Goal: Information Seeking & Learning: Learn about a topic

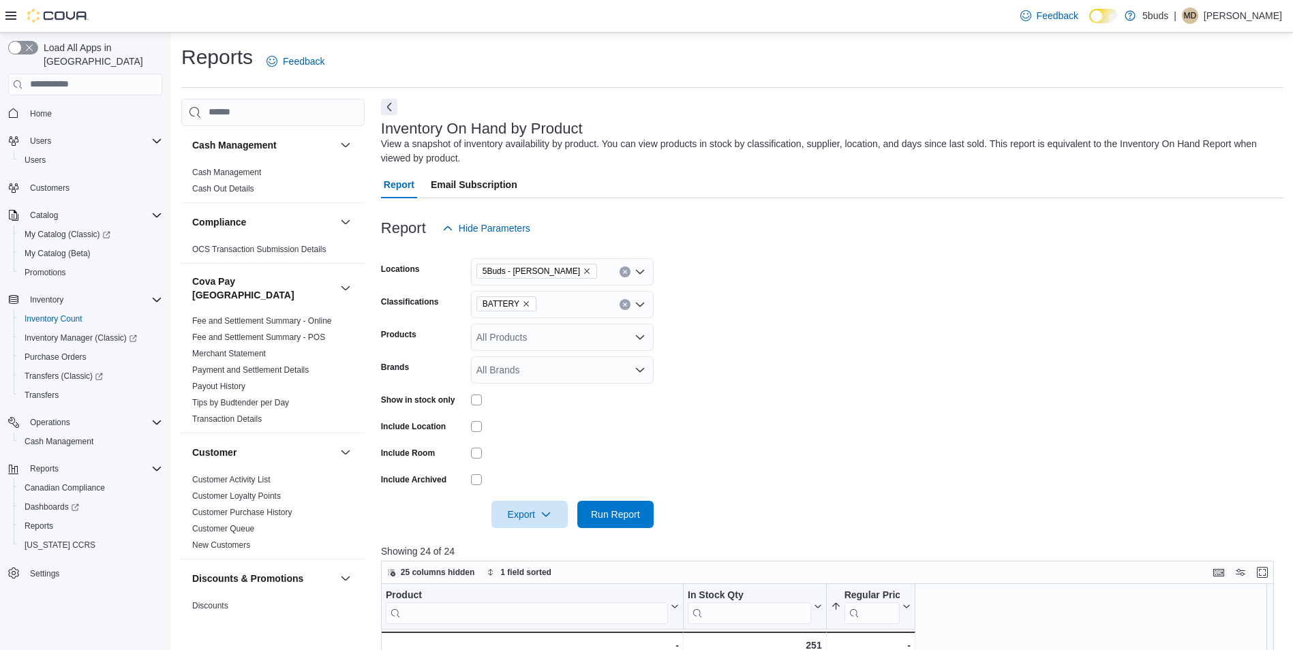
scroll to position [101, 0]
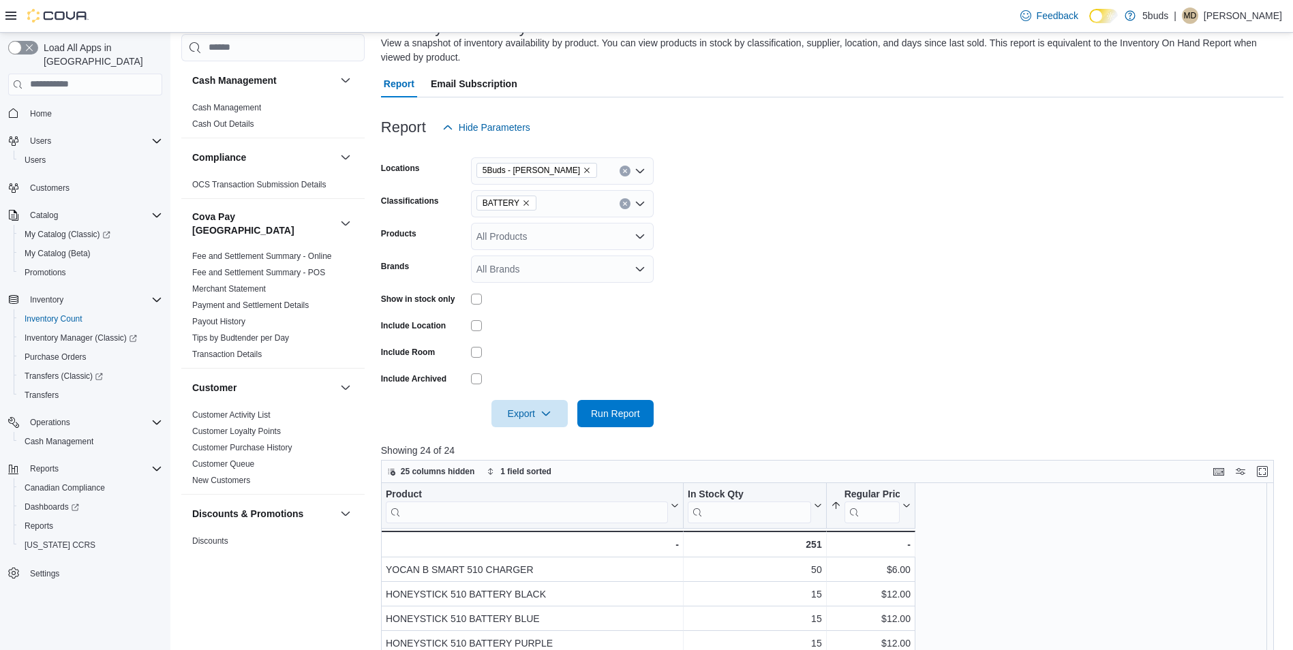
drag, startPoint x: 0, startPoint y: 0, endPoint x: 891, endPoint y: 324, distance: 947.9
click at [891, 324] on form "Locations 5Buds - [PERSON_NAME] Classifications BATTERY Products All Products B…" at bounding box center [832, 284] width 903 height 286
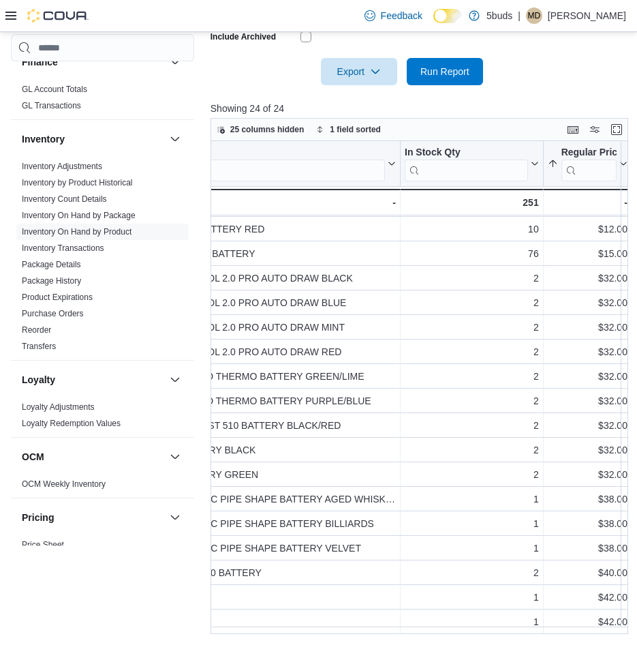
scroll to position [177, 0]
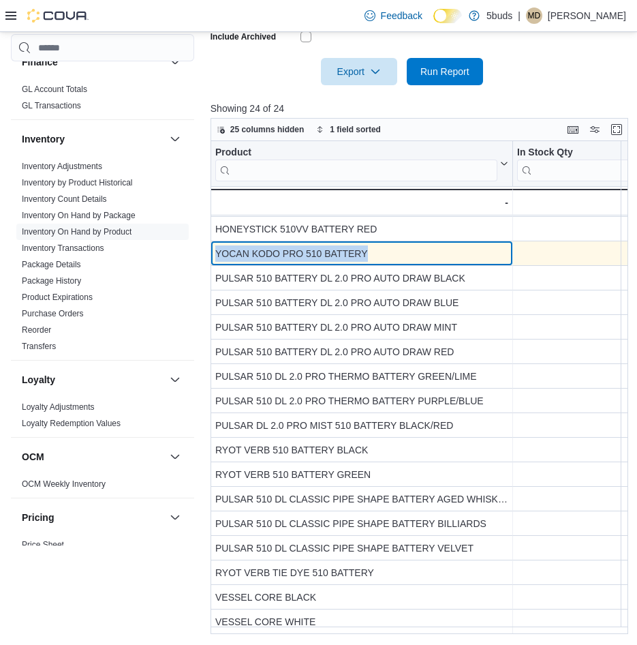
drag, startPoint x: 417, startPoint y: 252, endPoint x: 215, endPoint y: 243, distance: 201.9
click at [215, 245] on div "YOCAN KODO PRO 510 BATTERY" at bounding box center [361, 253] width 293 height 16
drag, startPoint x: 215, startPoint y: 243, endPoint x: 247, endPoint y: 241, distance: 31.5
copy div "YOCAN KODO PRO 510 BATTERY"
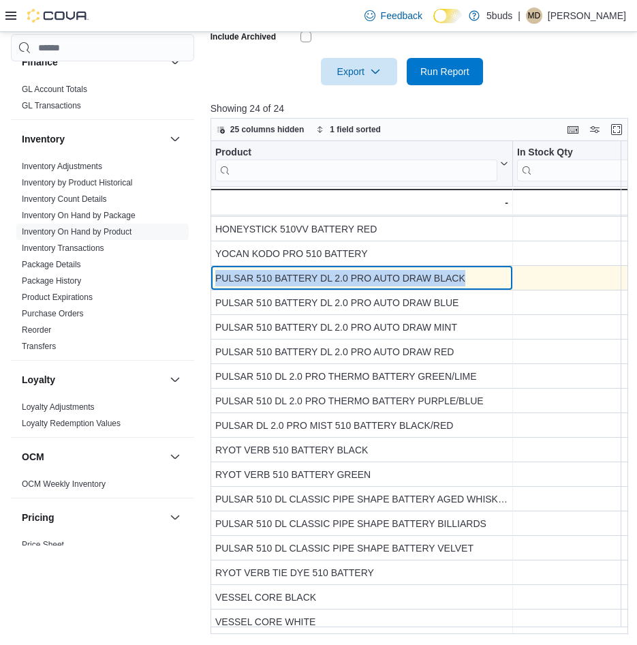
drag, startPoint x: 500, startPoint y: 271, endPoint x: 216, endPoint y: 271, distance: 284.3
click at [216, 271] on div "PULSAR 510 BATTERY DL 2.0 PRO AUTO DRAW BLACK" at bounding box center [361, 278] width 293 height 16
click at [217, 271] on div "PULSAR 510 BATTERY DL 2.0 PRO AUTO DRAW BLACK" at bounding box center [361, 278] width 293 height 16
drag, startPoint x: 215, startPoint y: 271, endPoint x: 470, endPoint y: 272, distance: 254.9
click at [470, 272] on div "PULSAR 510 BATTERY DL 2.0 PRO AUTO DRAW BLACK" at bounding box center [361, 278] width 293 height 16
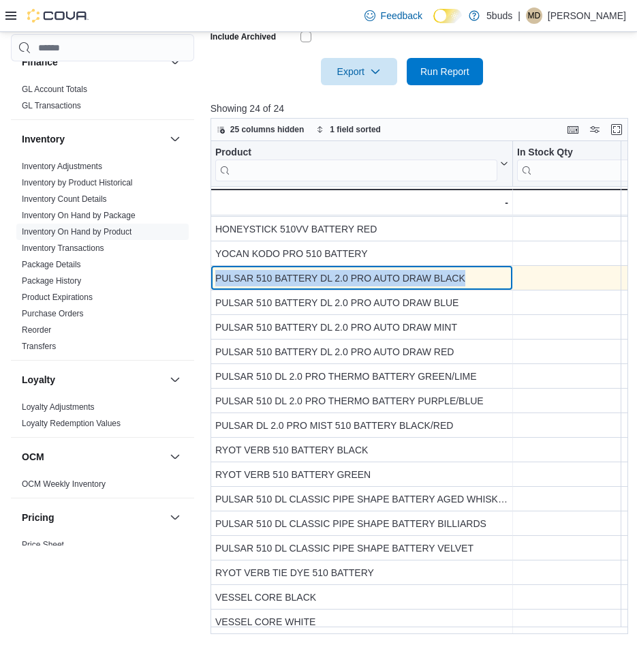
drag, startPoint x: 470, startPoint y: 272, endPoint x: 457, endPoint y: 273, distance: 13.0
copy div "PULSAR 510 BATTERY DL 2.0 PRO AUTO DRAW BLACK"
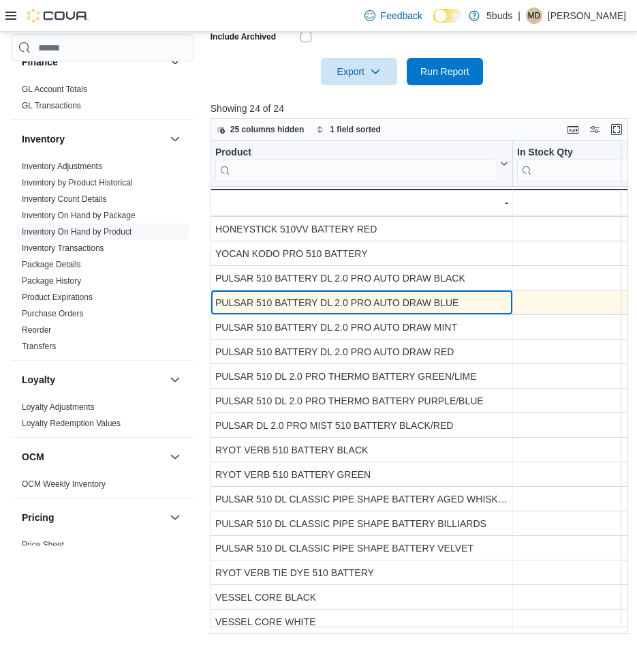
click at [454, 294] on div "PULSAR 510 BATTERY DL 2.0 PRO AUTO DRAW BLUE" at bounding box center [361, 302] width 293 height 16
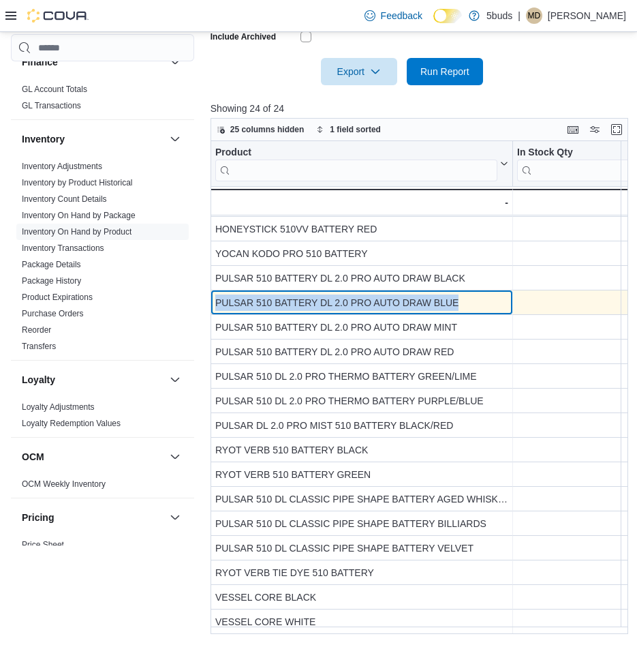
click at [454, 294] on div "PULSAR 510 BATTERY DL 2.0 PRO AUTO DRAW BLUE" at bounding box center [361, 302] width 293 height 16
drag, startPoint x: 454, startPoint y: 294, endPoint x: 402, endPoint y: 292, distance: 51.8
copy div "PULSAR 510 BATTERY DL 2.0 PRO AUTO DRAW BLUE"
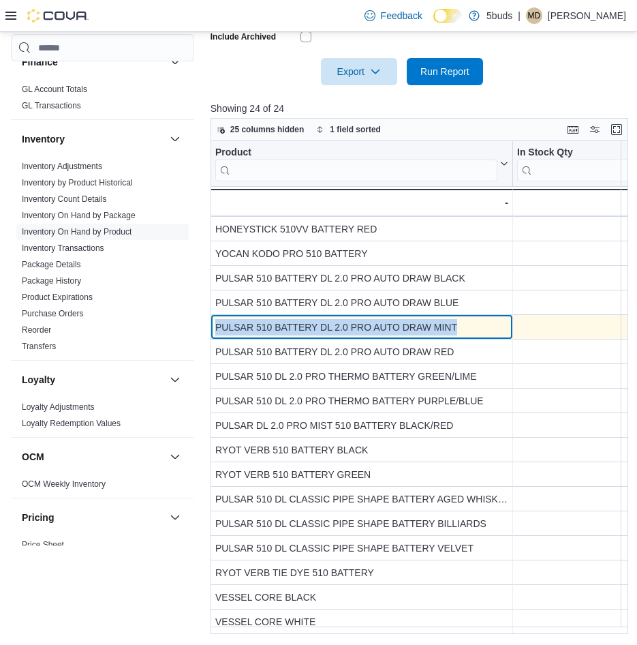
drag, startPoint x: 479, startPoint y: 318, endPoint x: 215, endPoint y: 316, distance: 264.5
click at [215, 316] on div "PULSAR 510 BATTERY DL 2.0 PRO AUTO DRAW MINT - Product, column 1, row 12" at bounding box center [362, 327] width 303 height 25
drag, startPoint x: 215, startPoint y: 316, endPoint x: 266, endPoint y: 316, distance: 51.1
copy div "PULSAR 510 BATTERY DL 2.0 PRO AUTO DRAW MINT"
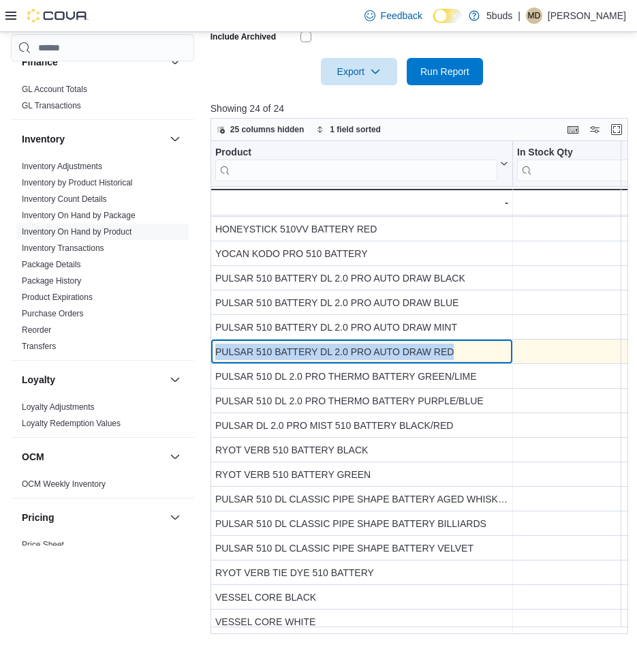
drag, startPoint x: 489, startPoint y: 348, endPoint x: 213, endPoint y: 345, distance: 276.1
click at [213, 345] on div "PULSAR 510 BATTERY DL 2.0 PRO AUTO DRAW RED - Product, column 1, row 13" at bounding box center [362, 351] width 303 height 25
drag, startPoint x: 213, startPoint y: 345, endPoint x: 237, endPoint y: 345, distance: 24.5
copy div "PULSAR 510 BATTERY DL 2.0 PRO AUTO DRAW RED"
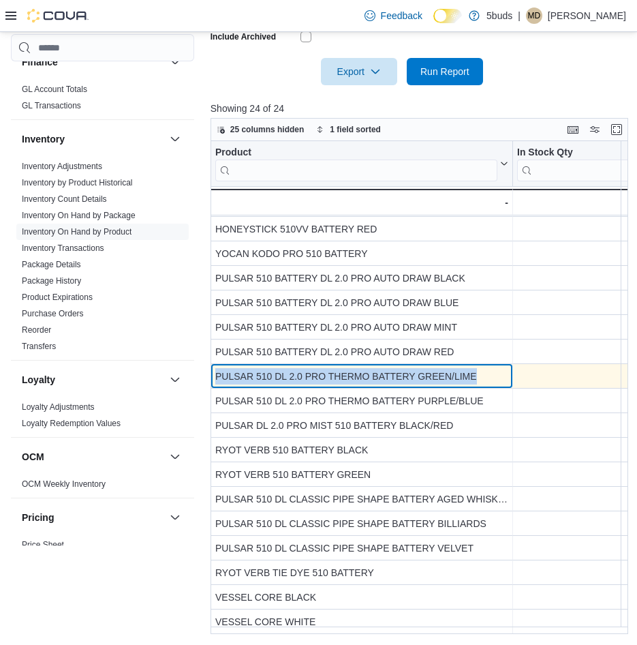
drag, startPoint x: 494, startPoint y: 372, endPoint x: 214, endPoint y: 364, distance: 280.3
click at [214, 364] on div "PULSAR 510 DL 2.0 PRO THERMO BATTERY GREEN/LIME - Product, column 1, row 14" at bounding box center [362, 376] width 303 height 25
drag, startPoint x: 214, startPoint y: 364, endPoint x: 237, endPoint y: 364, distance: 23.2
copy div "PULSAR 510 DL 2.0 PRO THERMO BATTERY GREEN/LIME"
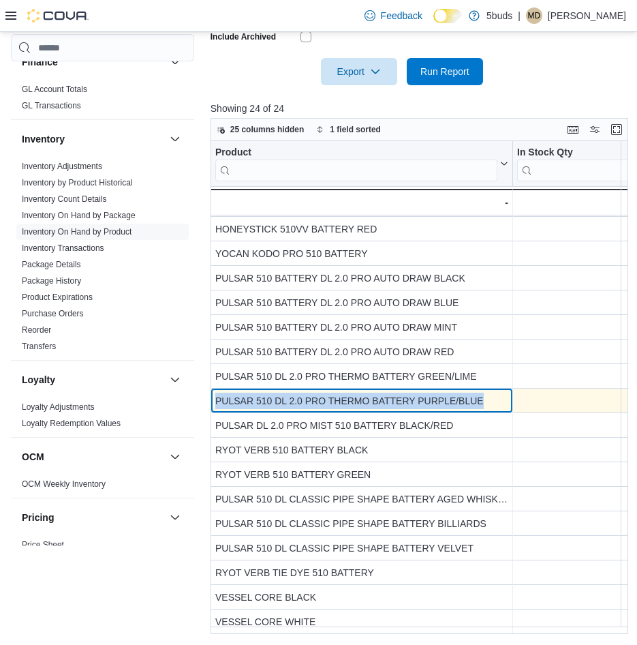
drag, startPoint x: 487, startPoint y: 392, endPoint x: 217, endPoint y: 394, distance: 269.9
click at [217, 394] on div "PULSAR 510 DL 2.0 PRO THERMO BATTERY PURPLE/BLUE" at bounding box center [361, 401] width 293 height 16
drag, startPoint x: 217, startPoint y: 394, endPoint x: 233, endPoint y: 394, distance: 15.7
copy div "PULSAR 510 DL 2.0 PRO THERMO BATTERY PURPLE/BLUE"
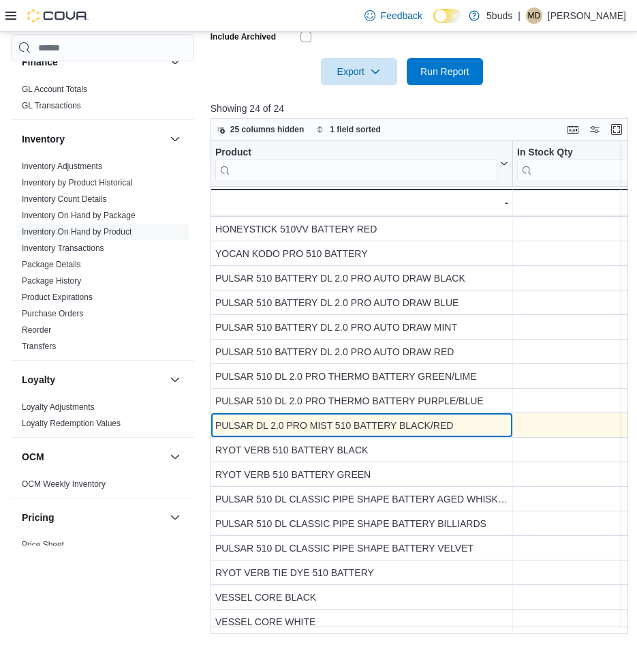
click at [481, 418] on div "PULSAR DL 2.0 PRO MIST 510 BATTERY BLACK/RED" at bounding box center [361, 425] width 293 height 16
drag, startPoint x: 484, startPoint y: 417, endPoint x: 213, endPoint y: 423, distance: 270.7
click at [213, 423] on div "PULSAR DL 2.0 PRO MIST 510 BATTERY BLACK/RED - Product, column 1, row 16" at bounding box center [362, 425] width 303 height 25
drag, startPoint x: 213, startPoint y: 423, endPoint x: 249, endPoint y: 423, distance: 36.1
copy div "PULSAR DL 2.0 PRO MIST 510 BATTERY BLACK/RED"
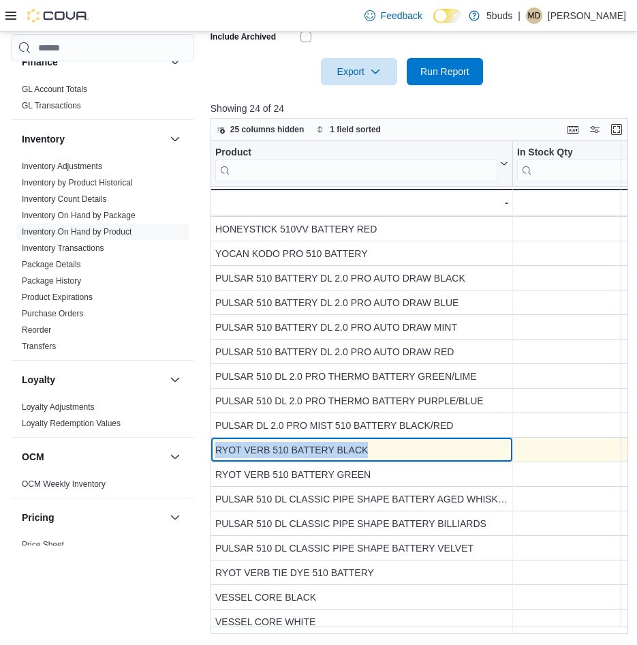
drag, startPoint x: 425, startPoint y: 444, endPoint x: 218, endPoint y: 448, distance: 207.3
click at [218, 448] on div "RYOT VERB 510 BATTERY BLACK" at bounding box center [361, 450] width 293 height 16
copy div "RYOT VERB 510 BATTERY BLACK"
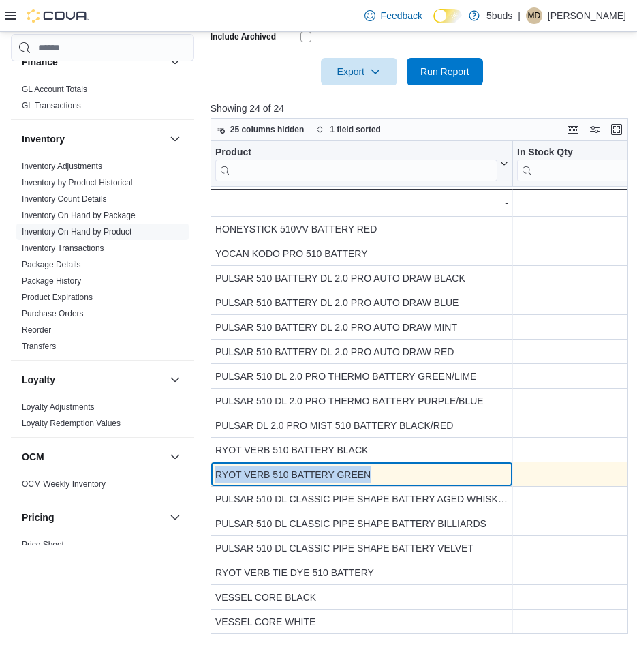
drag, startPoint x: 398, startPoint y: 472, endPoint x: 212, endPoint y: 474, distance: 186.1
click at [212, 474] on div "RYOT VERB 510 BATTERY GREEN - Product, column 1, row 18" at bounding box center [362, 474] width 303 height 25
click at [217, 472] on div "RYOT VERB 510 BATTERY GREEN" at bounding box center [361, 474] width 293 height 16
copy div "RYOT VERB 510 BATTERY GREEN"
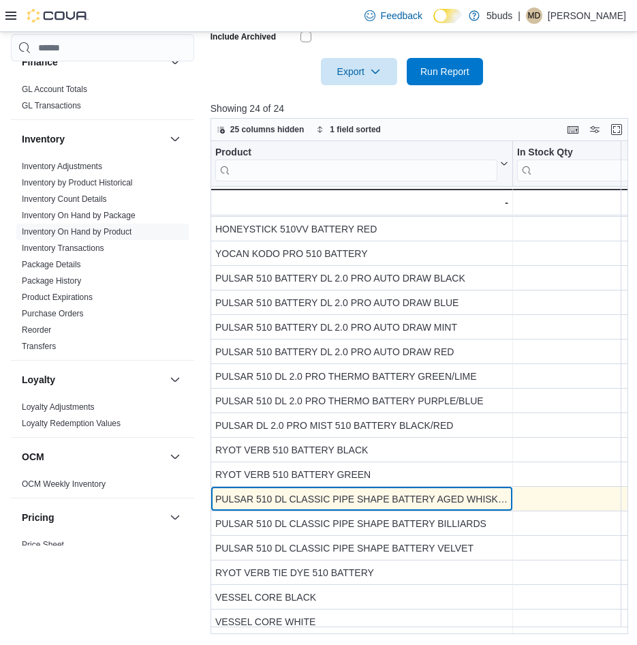
click at [496, 493] on div "PULSAR 510 DL CLASSIC PIPE SHAPE BATTERY AGED WHISKEY" at bounding box center [361, 499] width 293 height 16
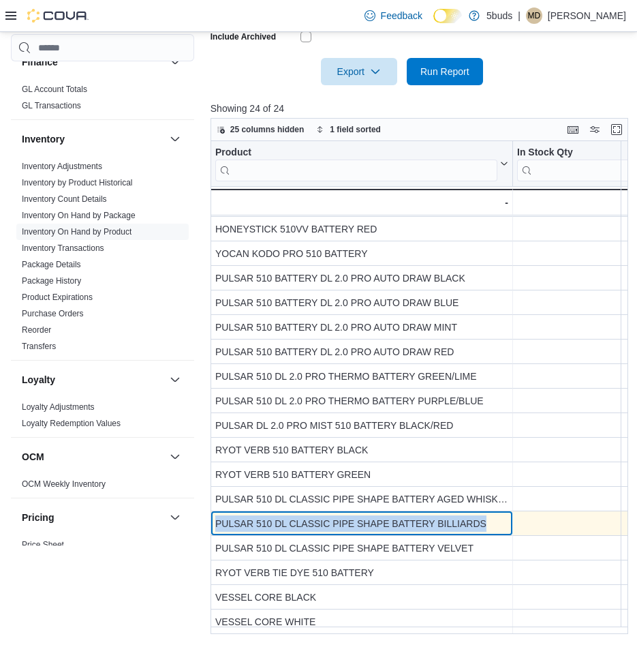
drag, startPoint x: 504, startPoint y: 516, endPoint x: 213, endPoint y: 517, distance: 291.1
click at [213, 517] on div "PULSAR 510 DL CLASSIC PIPE SHAPE BATTERY BILLIARDS - Product, column 1, row 20" at bounding box center [362, 523] width 303 height 25
drag, startPoint x: 213, startPoint y: 517, endPoint x: 231, endPoint y: 519, distance: 17.9
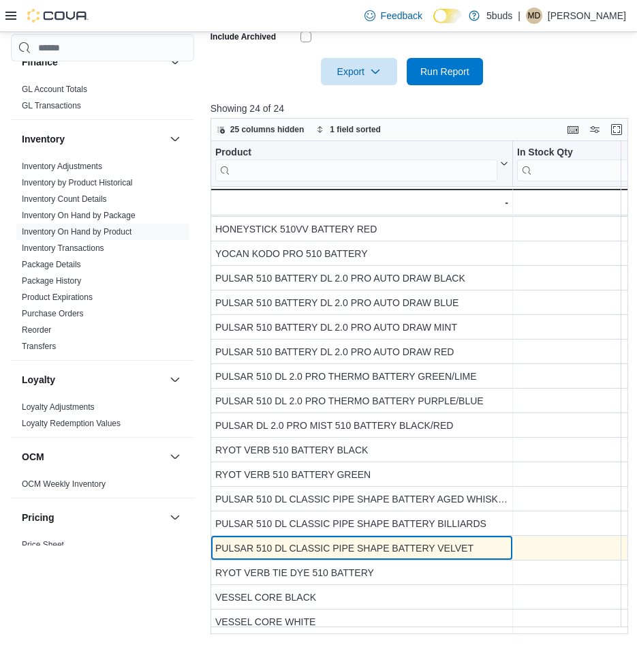
click at [495, 540] on div "PULSAR 510 DL CLASSIC PIPE SHAPE BATTERY VELVET" at bounding box center [361, 548] width 293 height 16
drag, startPoint x: 499, startPoint y: 541, endPoint x: 212, endPoint y: 543, distance: 287.0
click at [212, 543] on div "PULSAR 510 DL CLASSIC PIPE SHAPE BATTERY VELVET - Product, column 1, row 21" at bounding box center [362, 548] width 303 height 25
drag, startPoint x: 212, startPoint y: 543, endPoint x: 230, endPoint y: 542, distance: 18.5
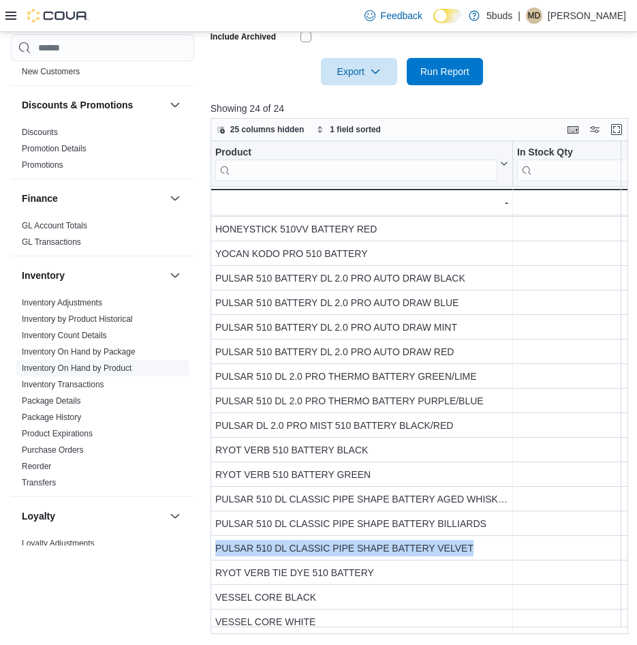
click at [126, 363] on link "Inventory On Hand by Product" at bounding box center [77, 368] width 110 height 10
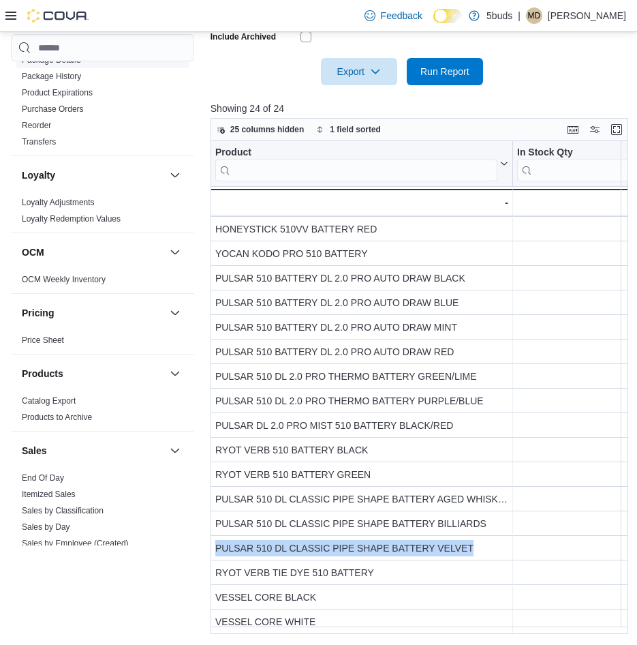
scroll to position [954, 0]
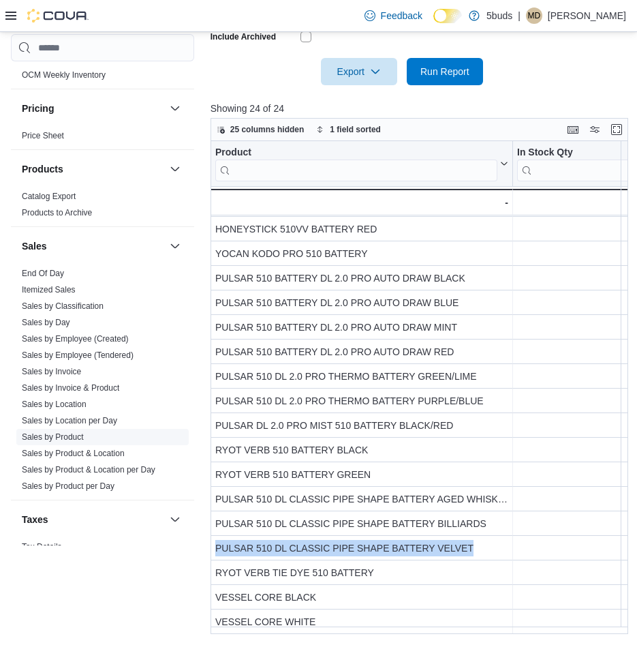
click at [82, 432] on link "Sales by Product" at bounding box center [53, 437] width 62 height 10
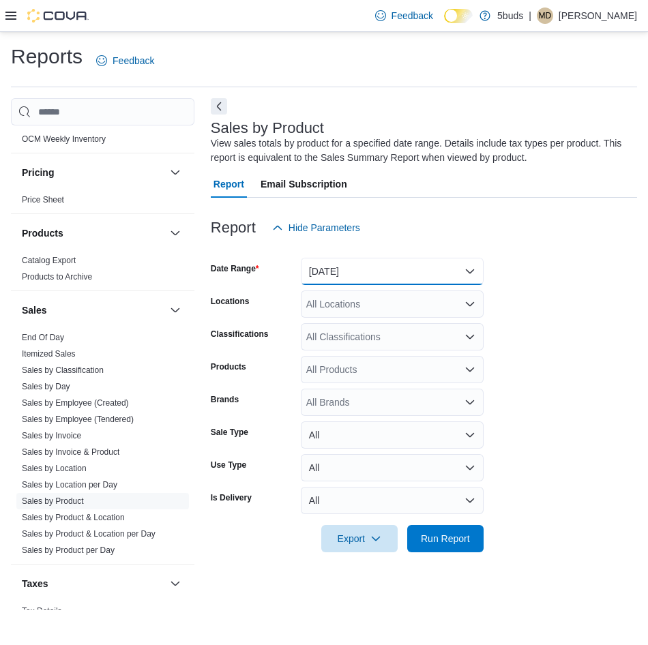
click at [372, 270] on button "[DATE]" at bounding box center [392, 271] width 183 height 27
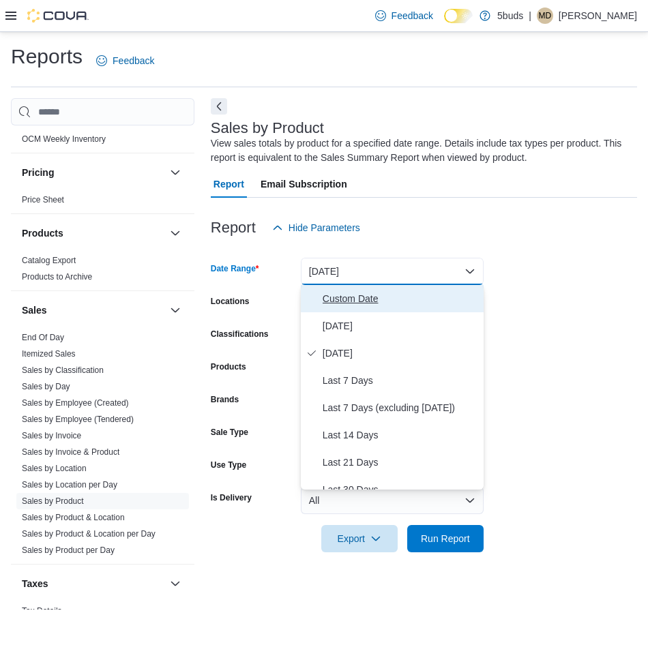
click at [351, 304] on span "Custom Date" at bounding box center [399, 298] width 155 height 16
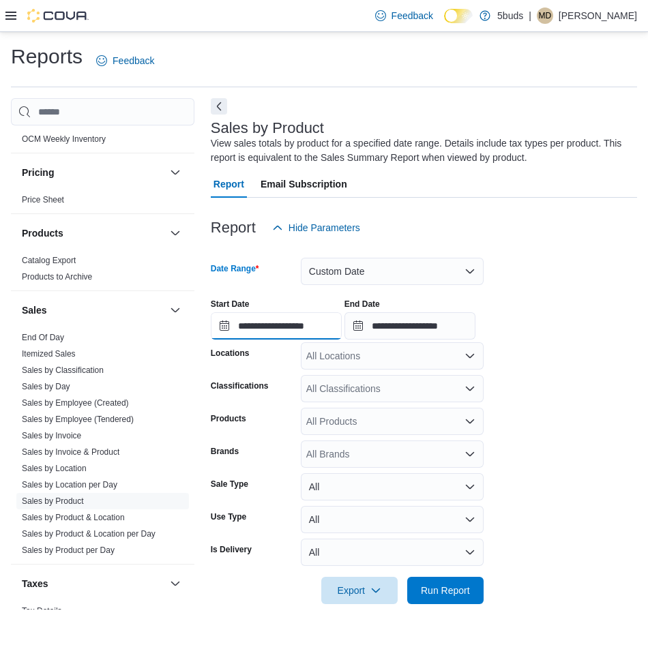
click at [309, 331] on input "**********" at bounding box center [276, 325] width 131 height 27
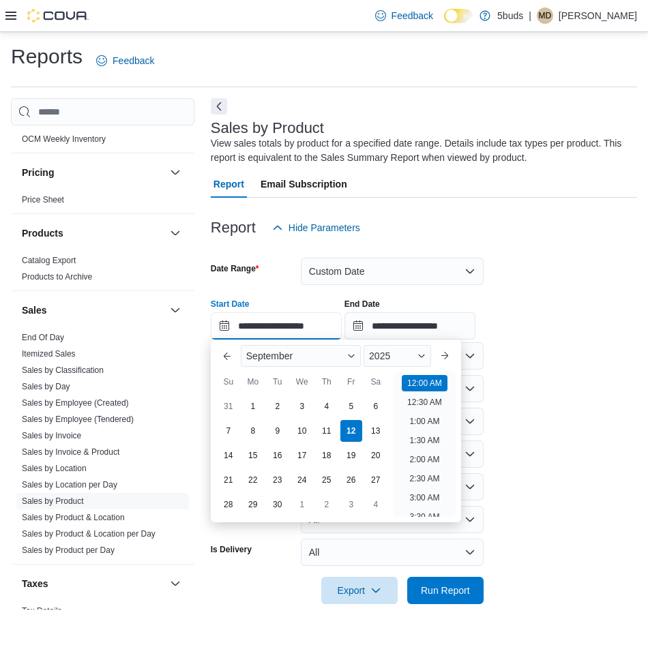
scroll to position [42, 0]
click at [260, 406] on div "1" at bounding box center [253, 407] width 24 height 24
type input "**********"
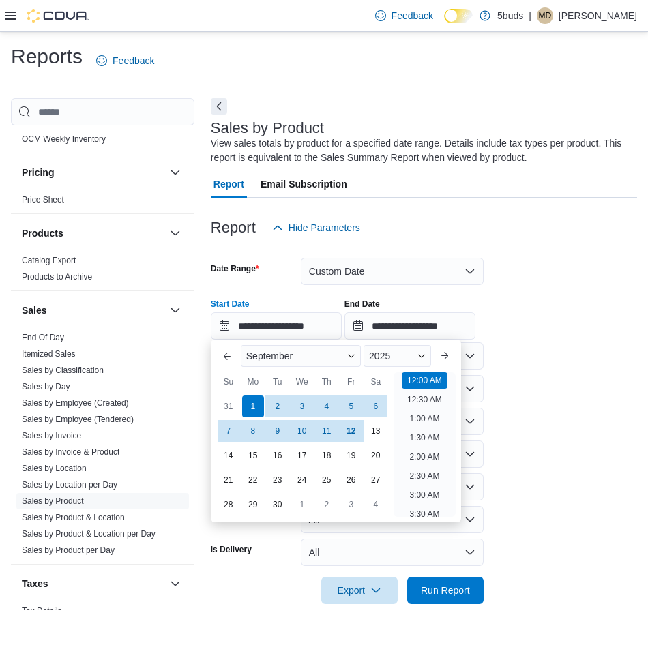
click at [555, 296] on div "**********" at bounding box center [424, 314] width 426 height 52
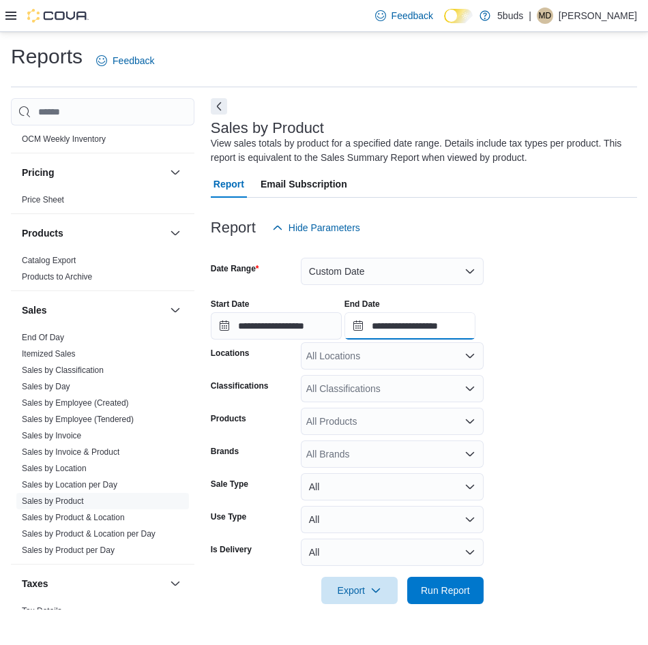
click at [444, 331] on input "**********" at bounding box center [409, 325] width 131 height 27
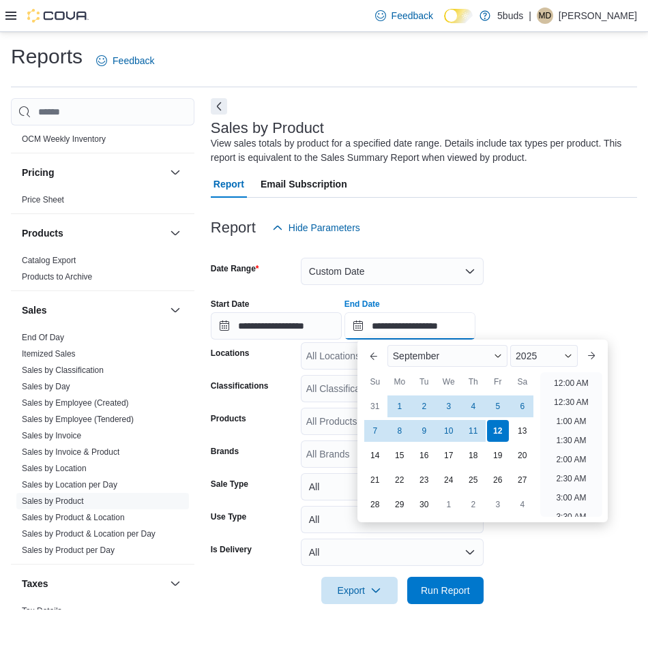
scroll to position [774, 0]
click at [374, 431] on div "7" at bounding box center [375, 431] width 24 height 24
type input "**********"
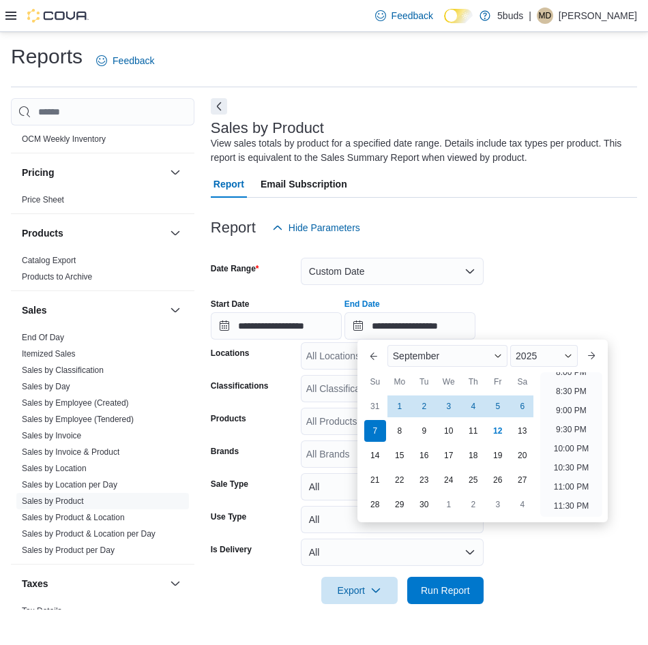
drag, startPoint x: 509, startPoint y: 254, endPoint x: 532, endPoint y: 263, distance: 24.2
click at [513, 254] on div at bounding box center [424, 249] width 426 height 16
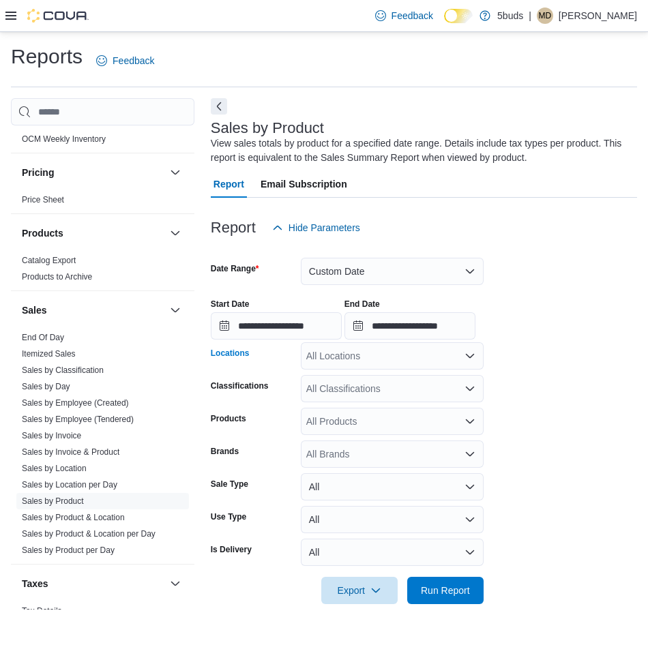
click at [451, 351] on div "All Locations" at bounding box center [392, 355] width 183 height 27
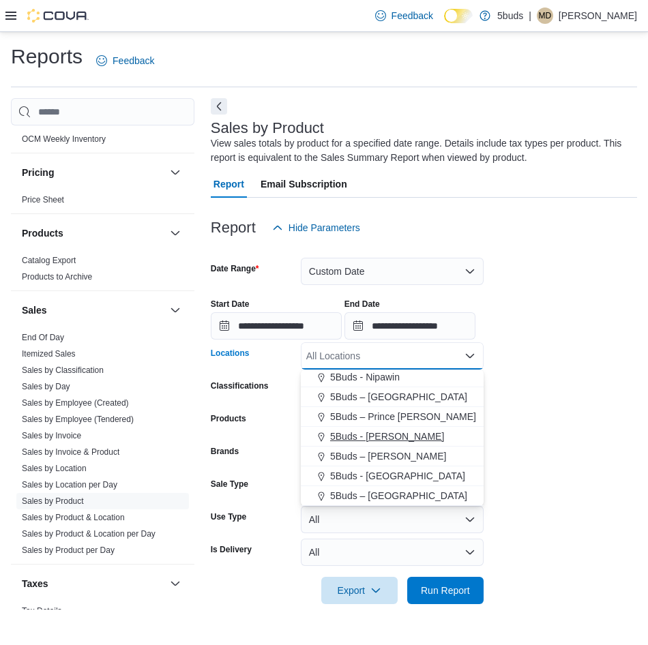
click at [374, 440] on span "5Buds - [PERSON_NAME]" at bounding box center [387, 436] width 114 height 14
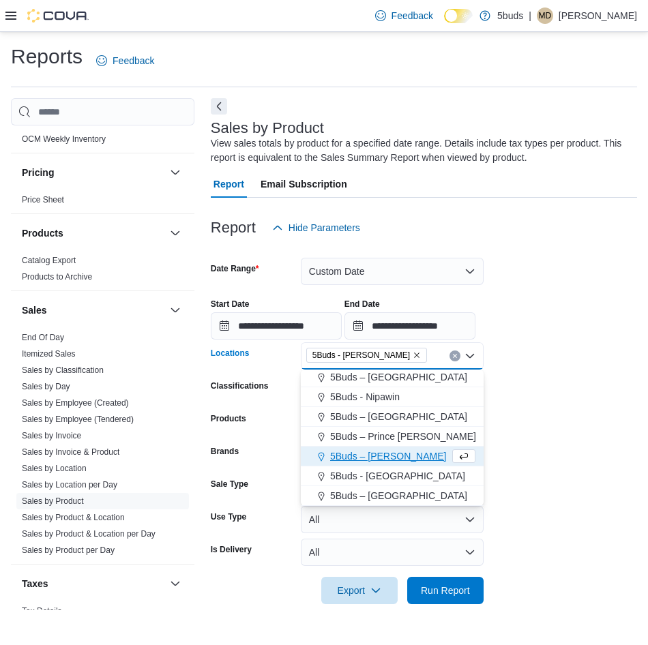
click at [519, 418] on form "**********" at bounding box center [424, 422] width 426 height 363
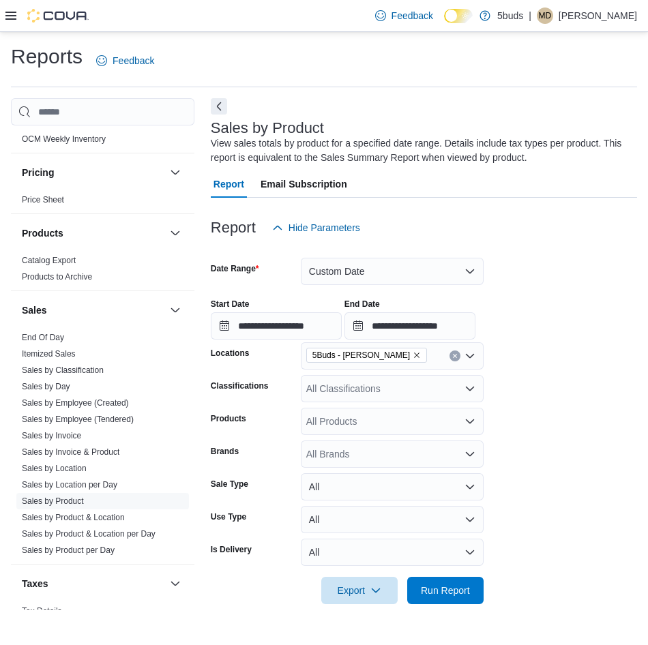
click at [369, 391] on div "All Classifications" at bounding box center [392, 388] width 183 height 27
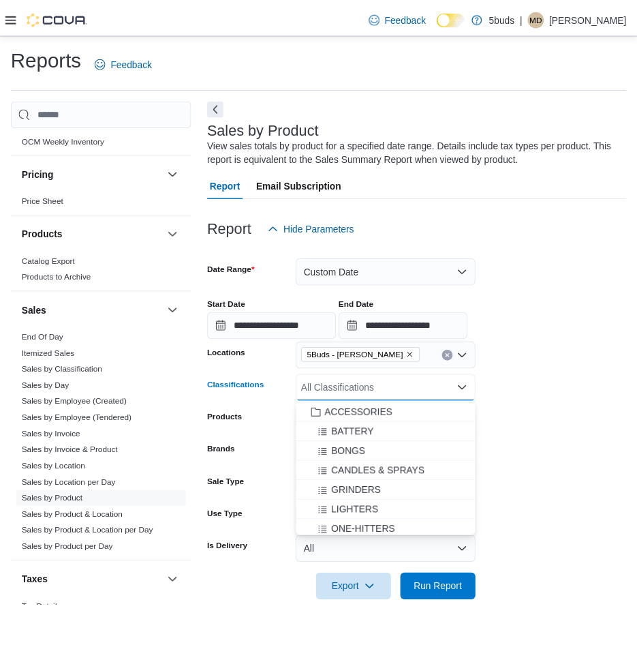
scroll to position [667, 0]
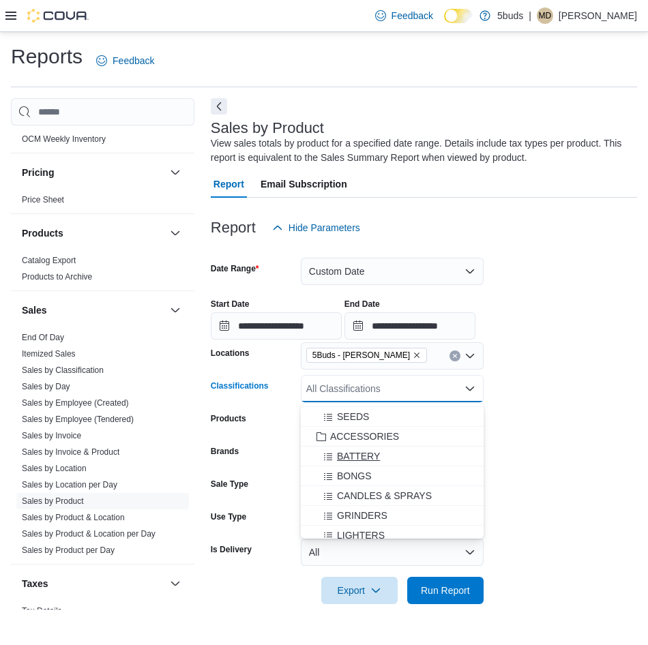
click at [372, 454] on span "BATTERY" at bounding box center [358, 456] width 43 height 14
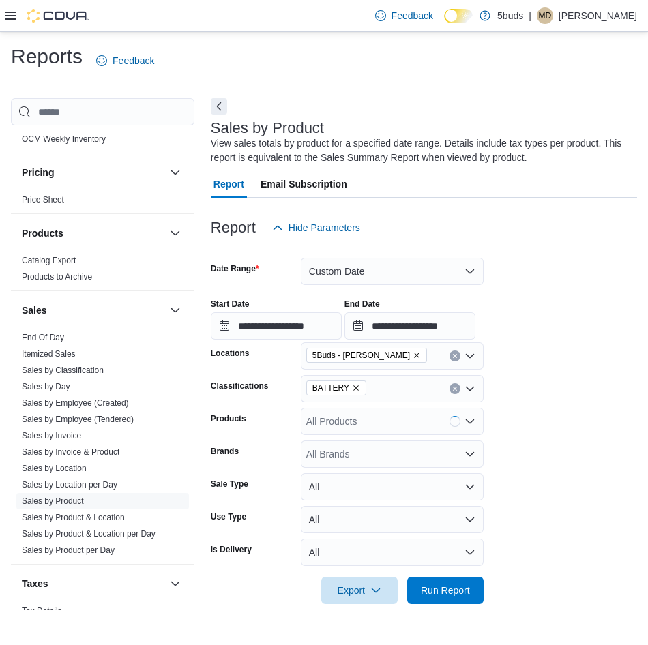
click at [606, 416] on form "**********" at bounding box center [424, 422] width 426 height 363
click at [455, 587] on span "Run Report" at bounding box center [445, 590] width 49 height 14
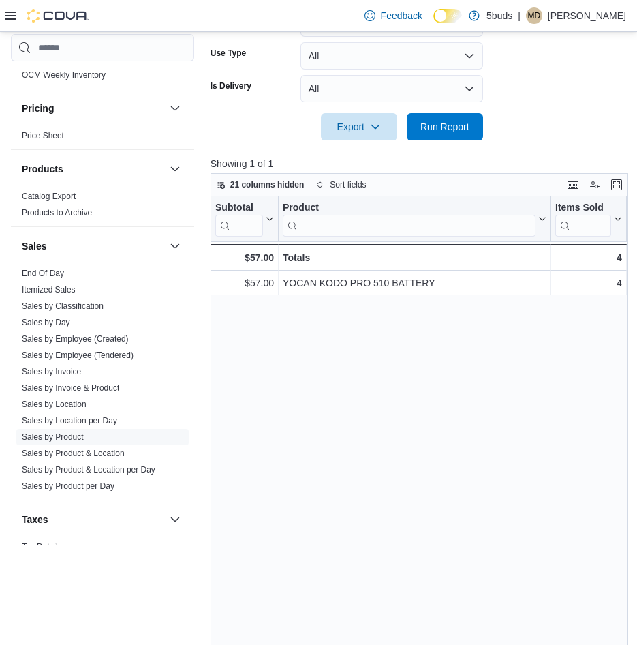
scroll to position [519, 0]
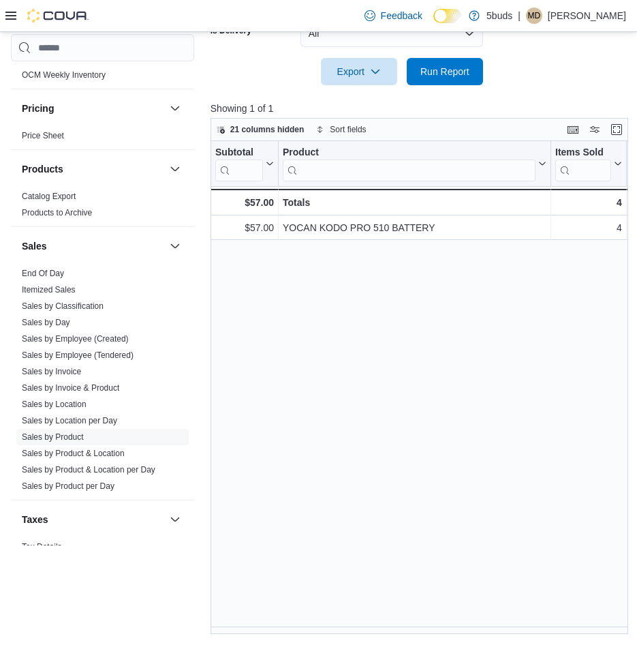
click at [472, 495] on div "Subtotal Click to view column header actions Product Click to view column heade…" at bounding box center [422, 387] width 422 height 493
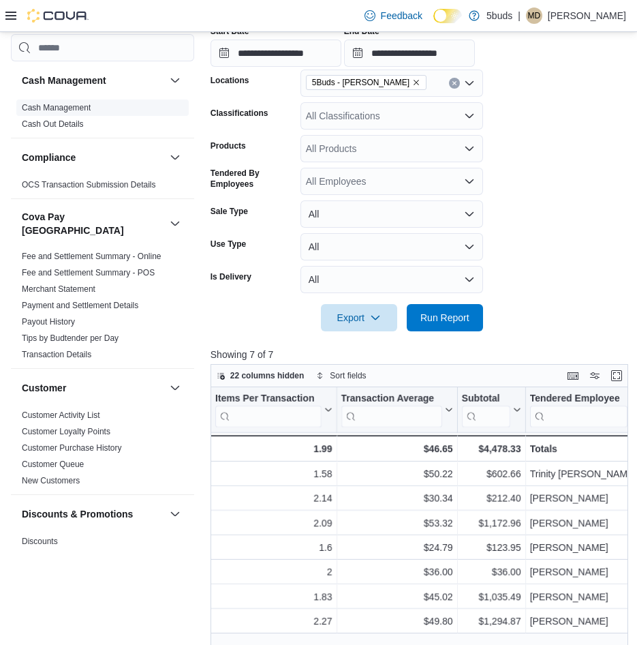
click at [55, 108] on link "Cash Management" at bounding box center [56, 108] width 69 height 10
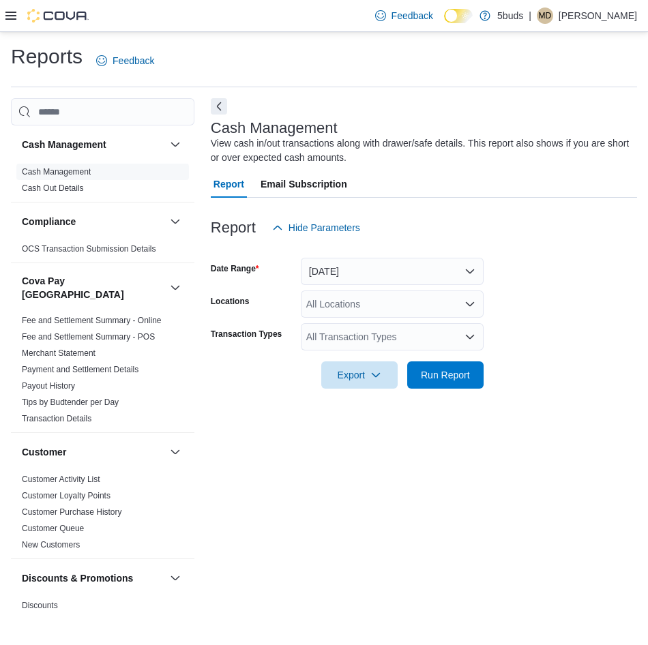
click at [8, 8] on div at bounding box center [46, 15] width 83 height 31
click at [10, 12] on icon at bounding box center [10, 15] width 11 height 11
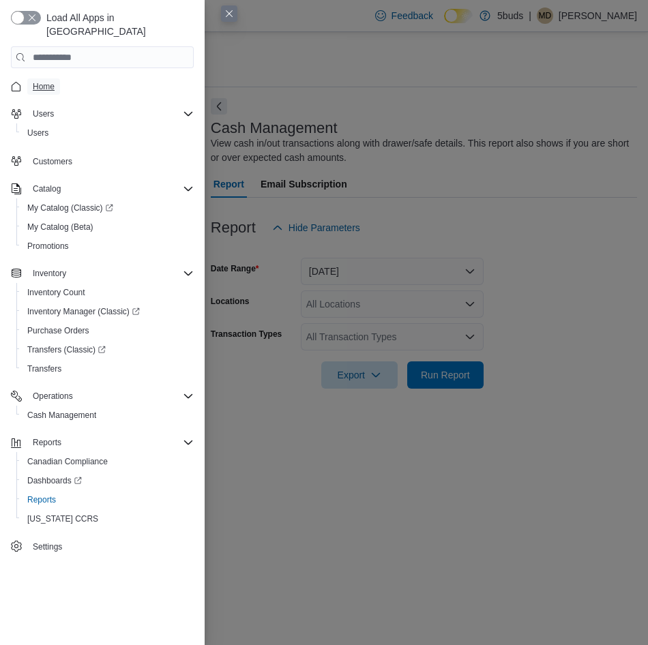
click at [48, 81] on span "Home" at bounding box center [44, 86] width 22 height 11
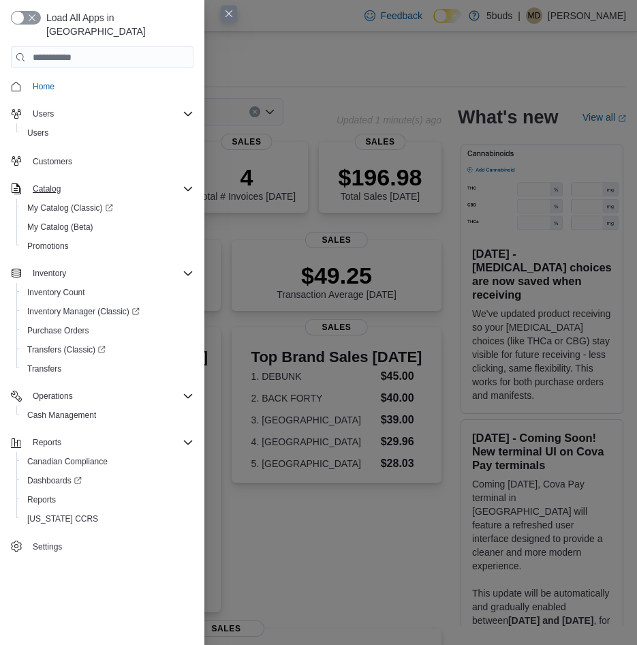
drag, startPoint x: 140, startPoint y: 174, endPoint x: 163, endPoint y: 181, distance: 23.7
click at [155, 181] on div "Catalog" at bounding box center [110, 189] width 166 height 16
